Goal: Task Accomplishment & Management: Use online tool/utility

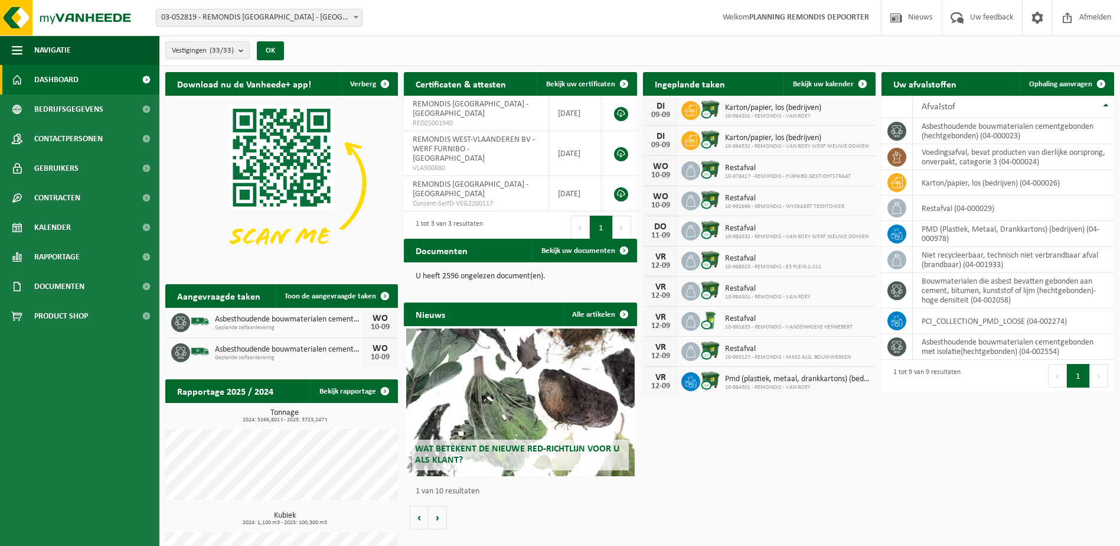
click at [994, 80] on div "Uw afvalstoffen Ophaling aanvragen" at bounding box center [998, 84] width 233 height 24
click at [1074, 76] on link "Ophaling aanvragen" at bounding box center [1066, 84] width 93 height 24
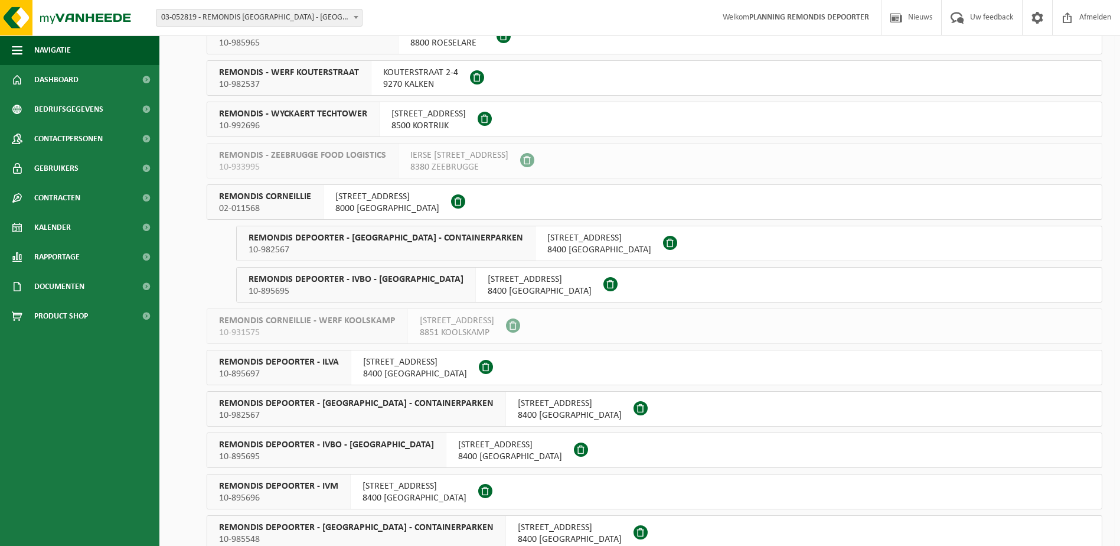
scroll to position [709, 0]
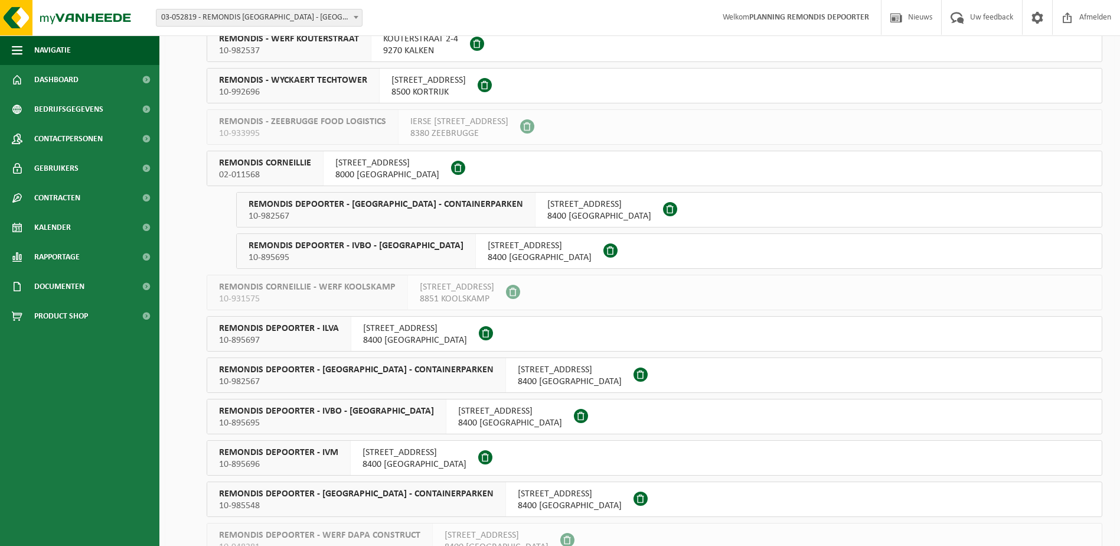
click at [323, 454] on span "REMONDIS DEPOORTER - IVM" at bounding box center [278, 452] width 119 height 12
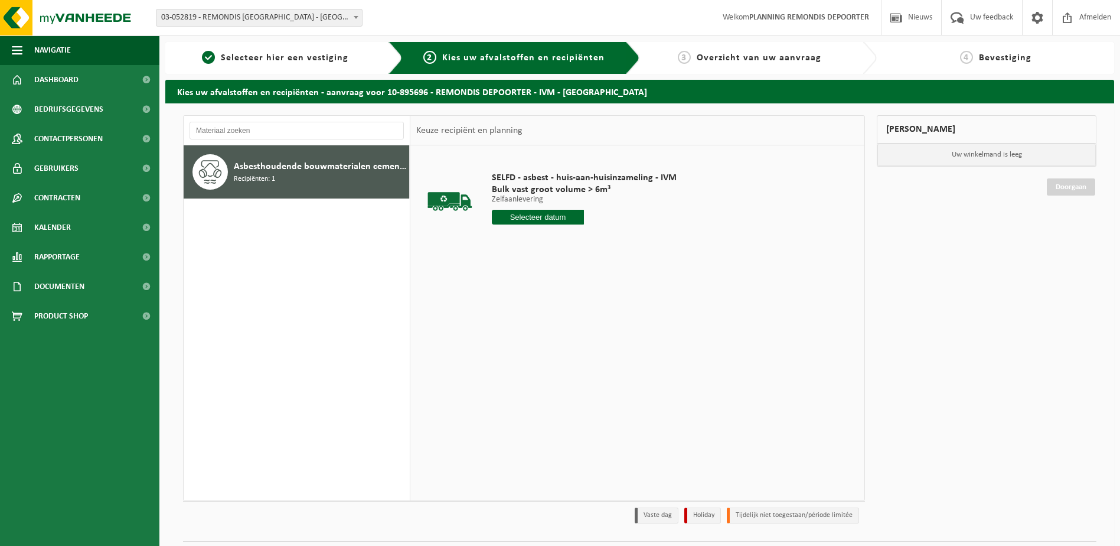
click at [536, 216] on input "text" at bounding box center [538, 217] width 93 height 15
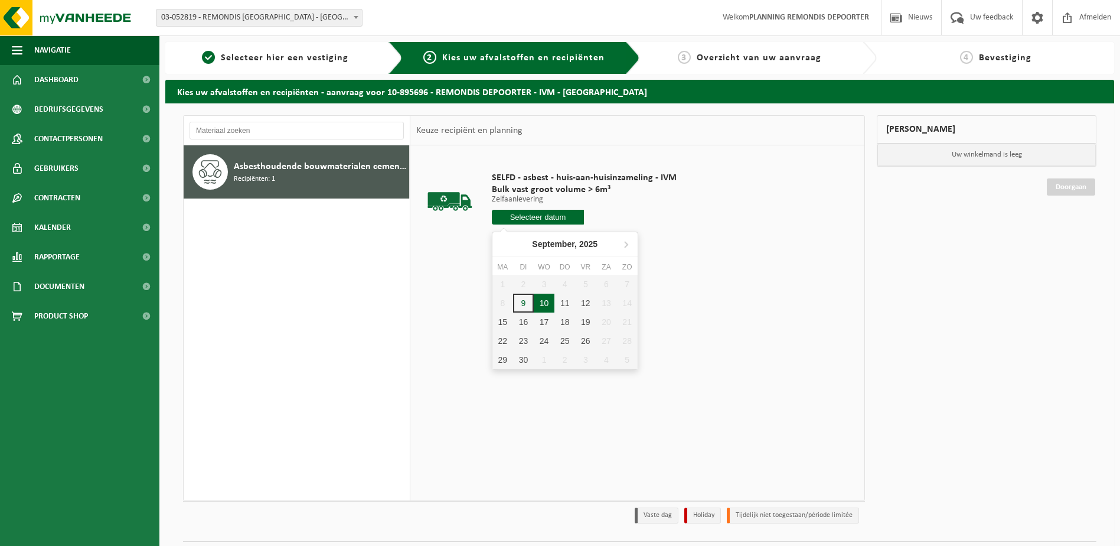
click at [547, 303] on div "10" at bounding box center [544, 302] width 21 height 19
type input "Van 2025-09-10"
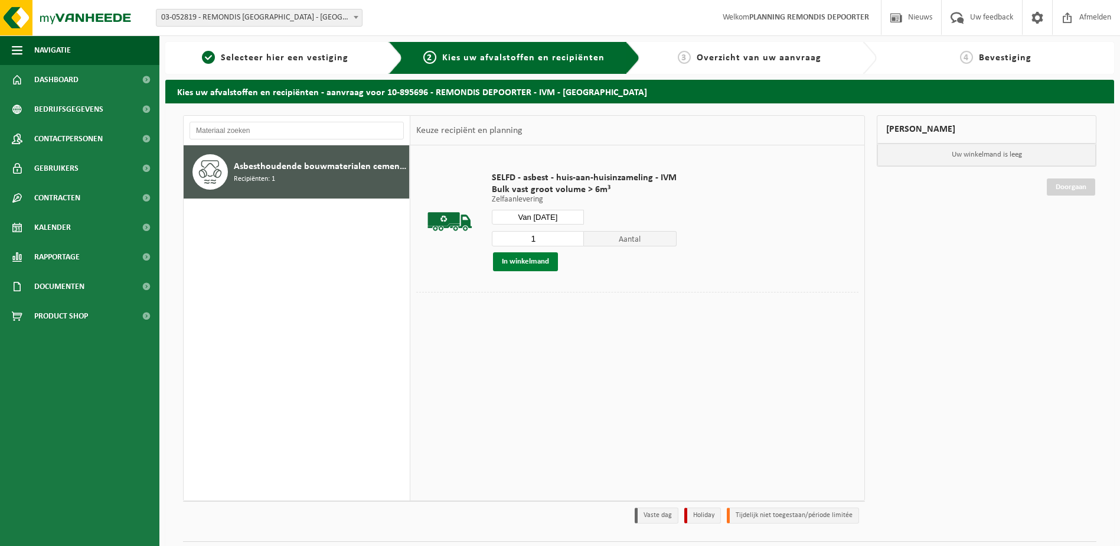
click at [539, 263] on button "In winkelmand" at bounding box center [525, 261] width 65 height 19
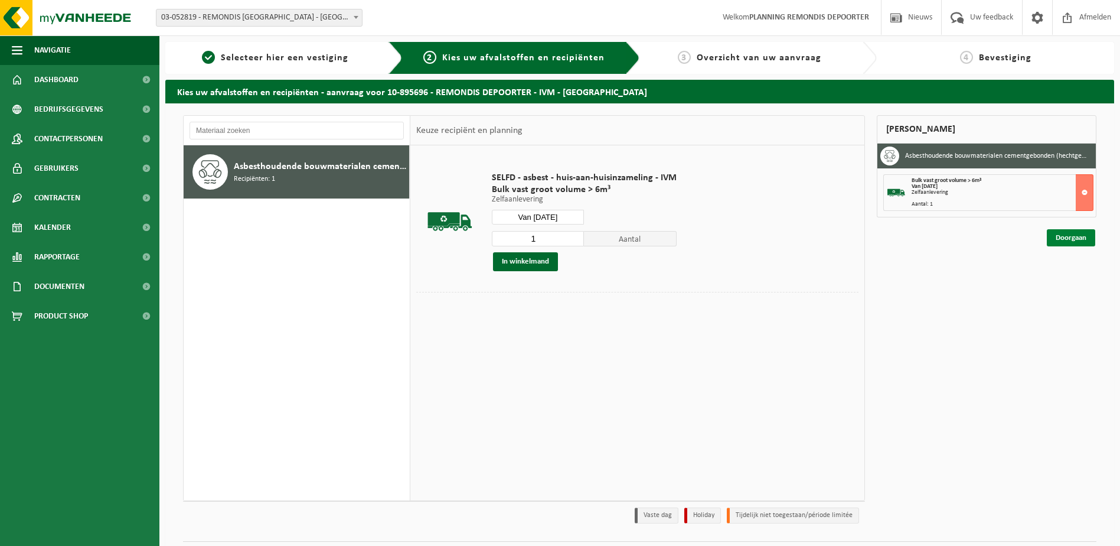
click at [1075, 236] on link "Doorgaan" at bounding box center [1071, 237] width 48 height 17
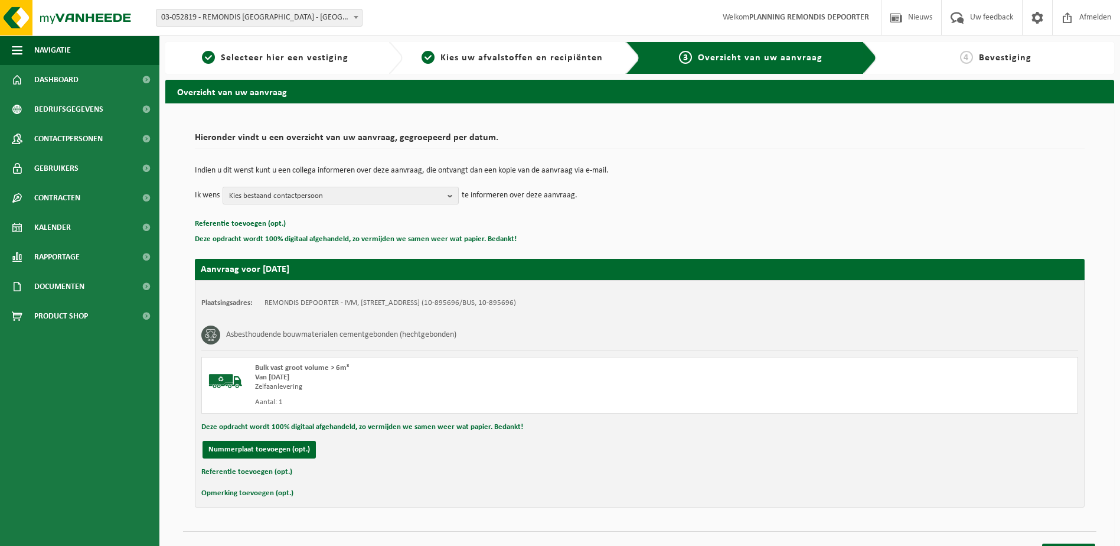
scroll to position [21, 0]
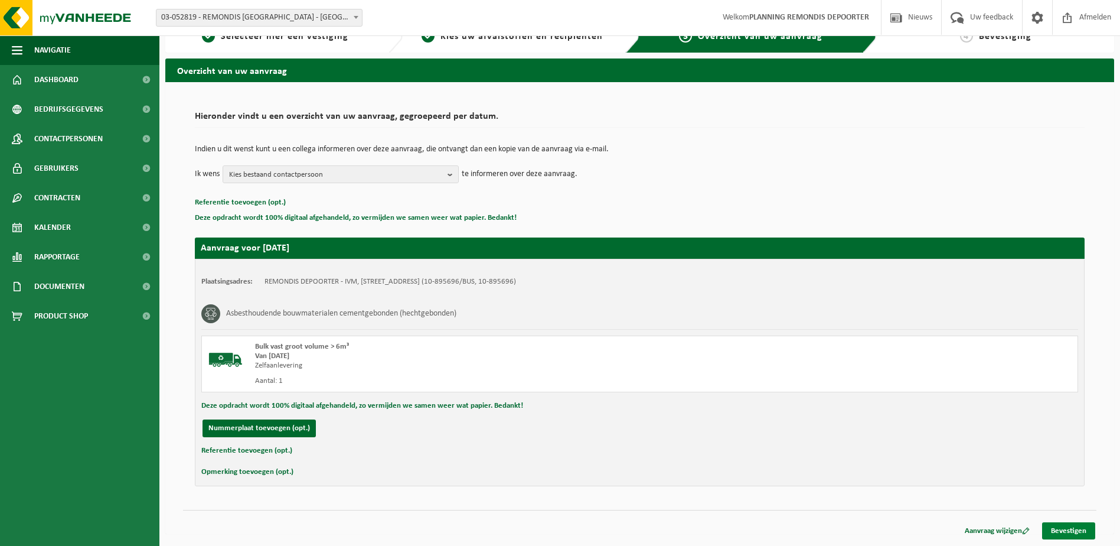
click at [1058, 534] on link "Bevestigen" at bounding box center [1068, 530] width 53 height 17
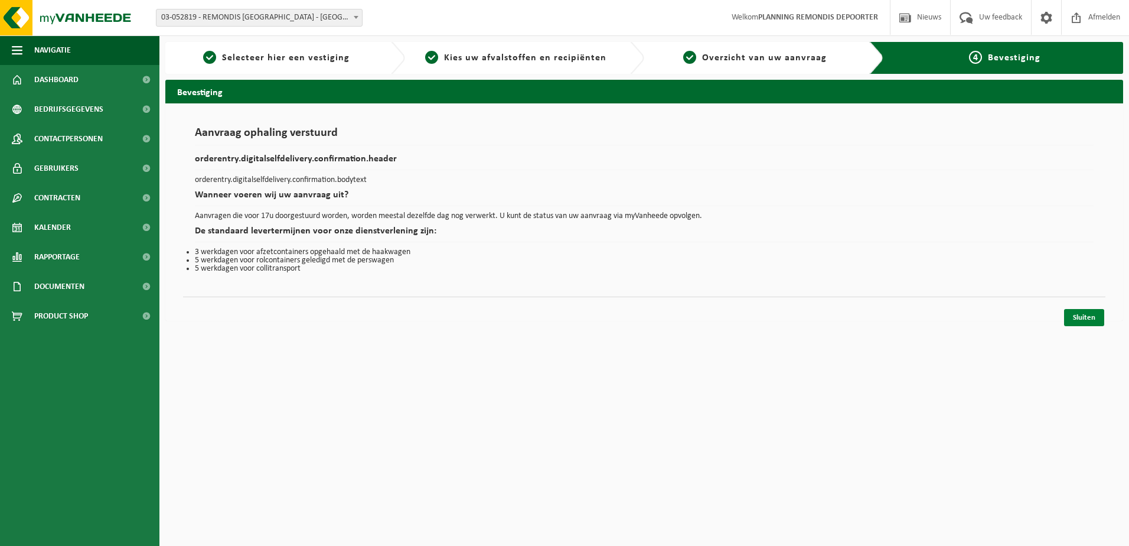
click at [1090, 321] on link "Sluiten" at bounding box center [1084, 317] width 40 height 17
